Goal: Communication & Community: Answer question/provide support

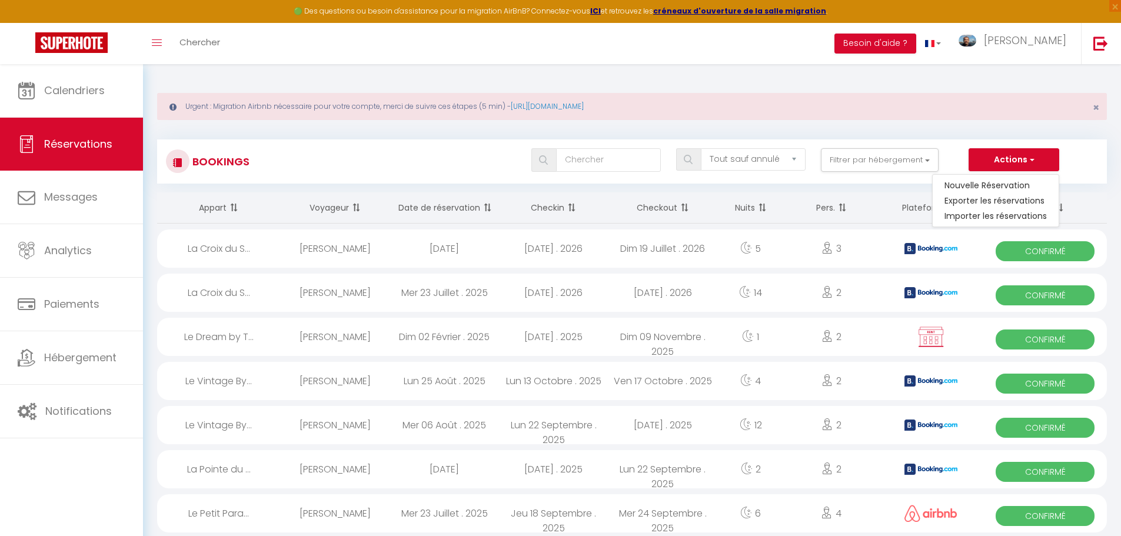
select select "not_cancelled"
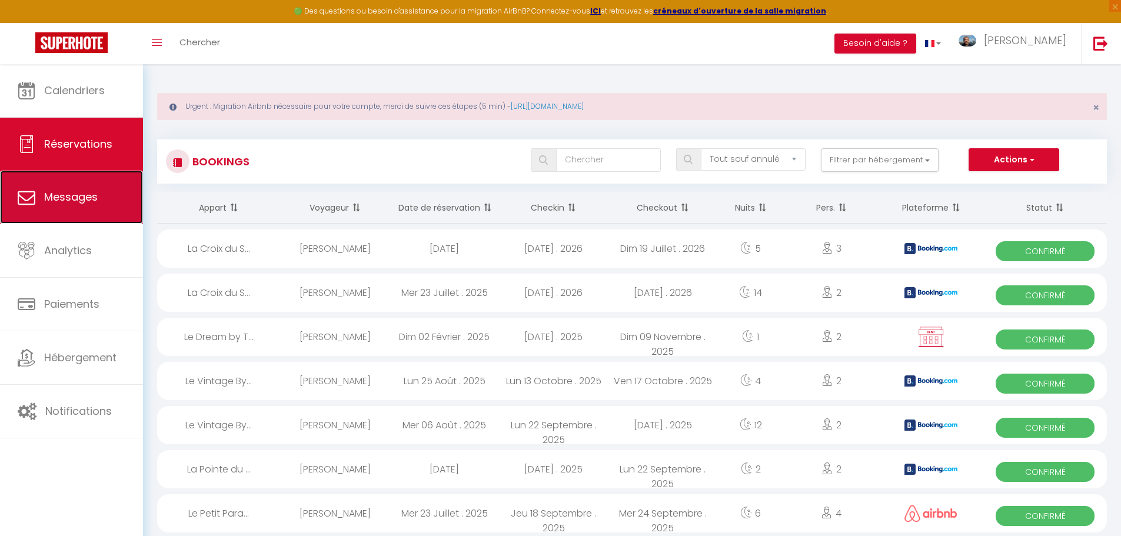
click at [87, 198] on span "Messages" at bounding box center [71, 196] width 54 height 15
select select "message"
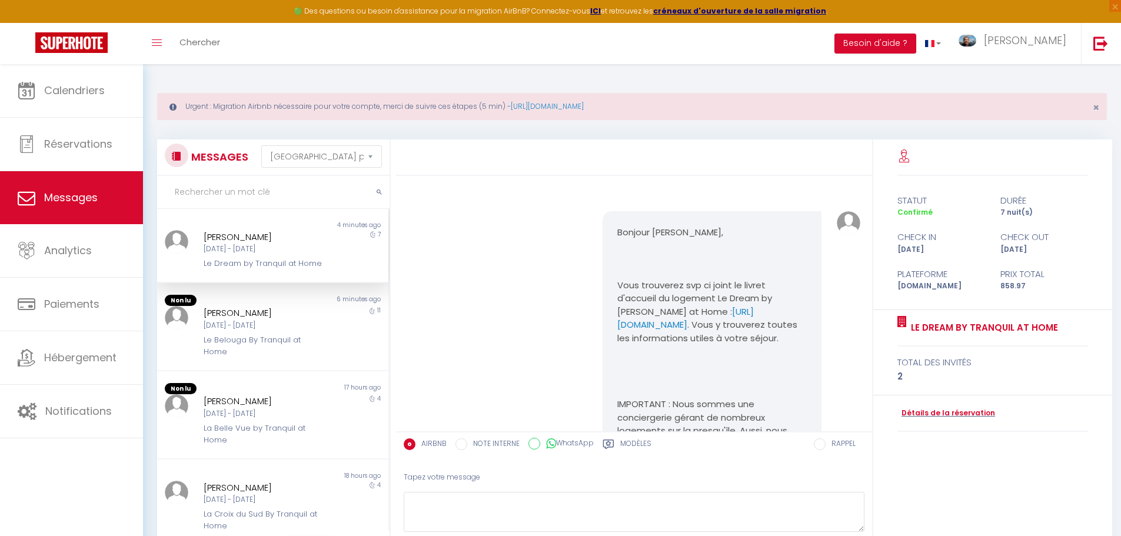
scroll to position [433, 0]
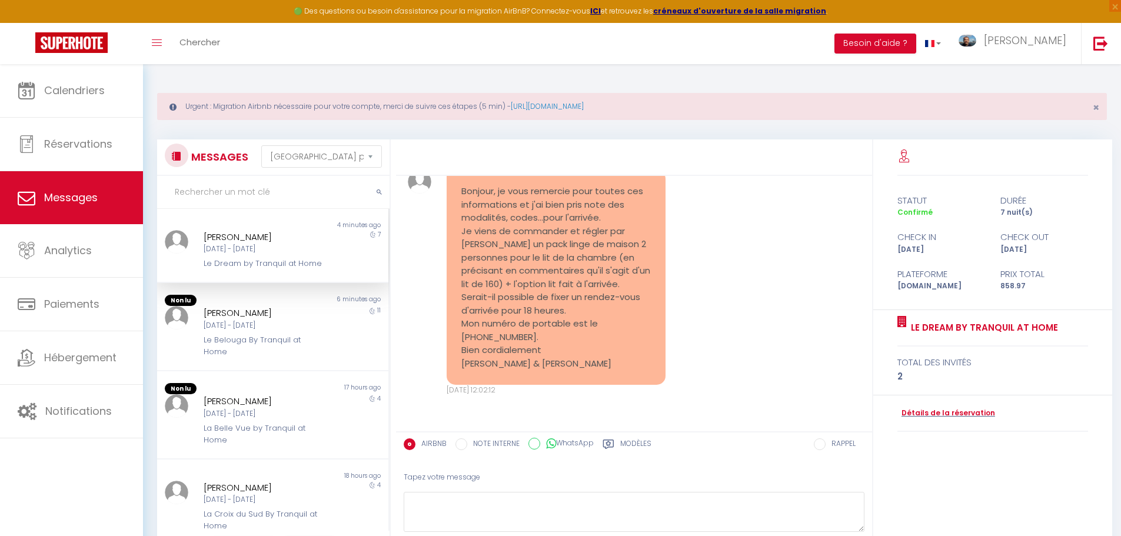
click at [245, 263] on div "Le Dream by Tranquil at Home" at bounding box center [263, 264] width 119 height 12
click at [250, 331] on div "[DATE] - [DATE]" at bounding box center [263, 325] width 119 height 11
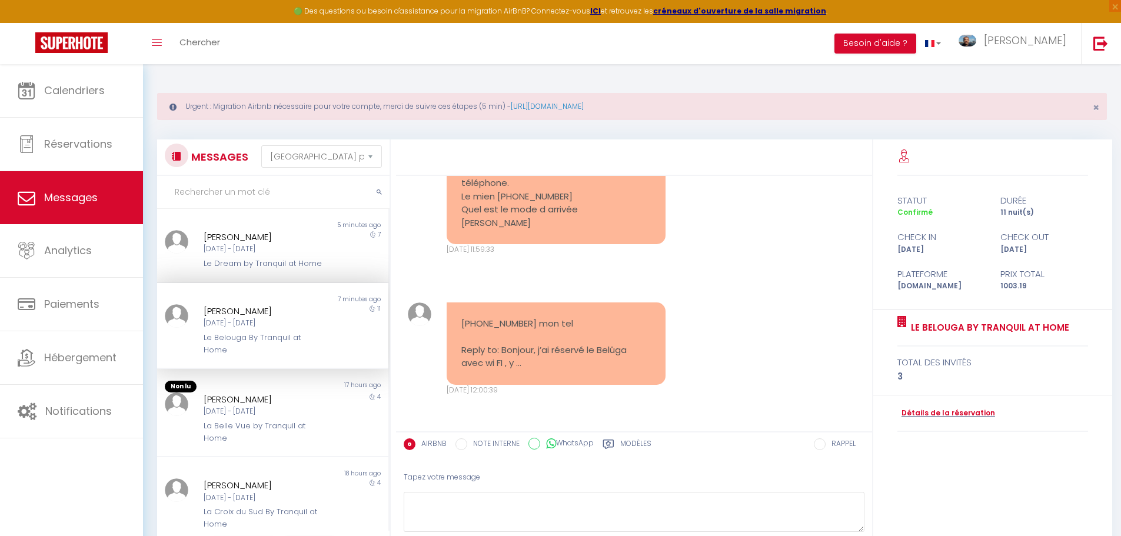
scroll to position [1053, 0]
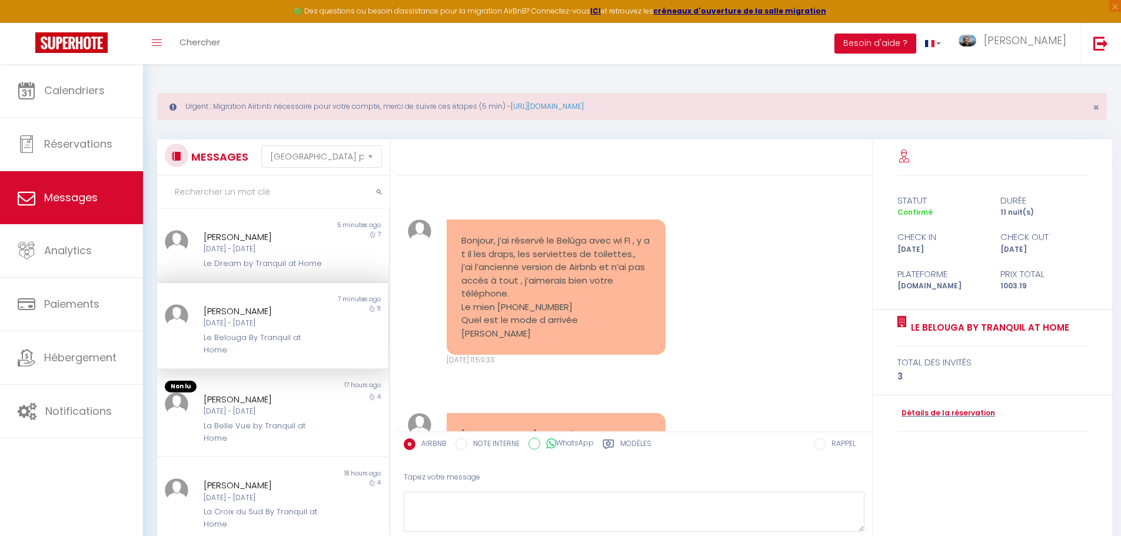
click at [241, 318] on div "[PERSON_NAME]" at bounding box center [263, 311] width 119 height 14
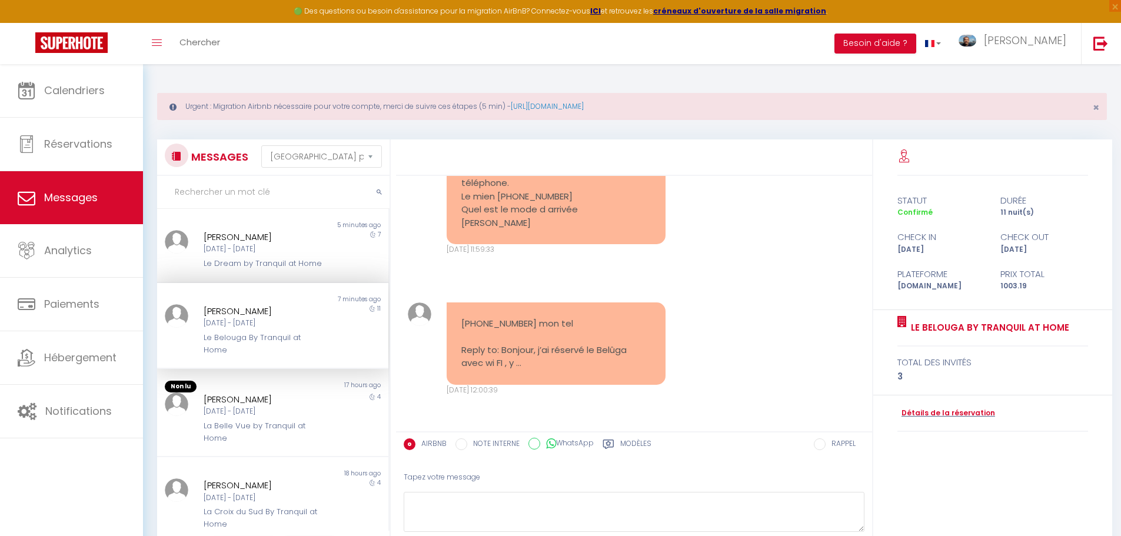
scroll to position [1230, 0]
click at [258, 247] on div "[DATE] - [DATE]" at bounding box center [263, 249] width 119 height 11
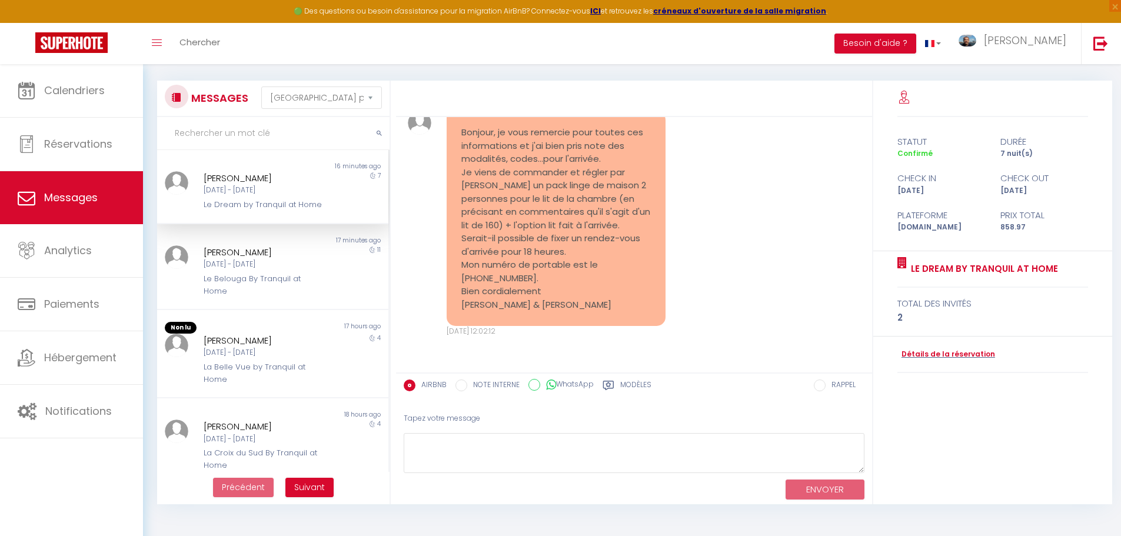
scroll to position [374, 0]
